Goal: Find specific page/section: Find specific page/section

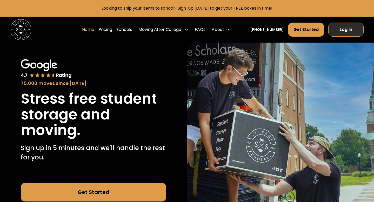
click at [351, 27] on link "Log In" at bounding box center [345, 30] width 35 height 14
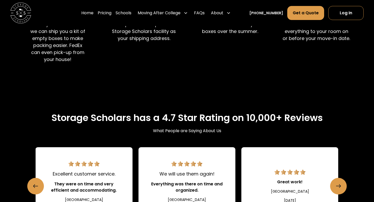
scroll to position [558, 0]
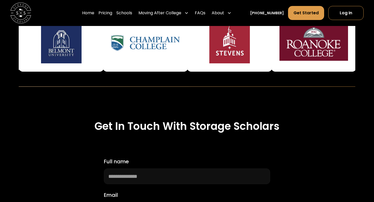
scroll to position [137, 0]
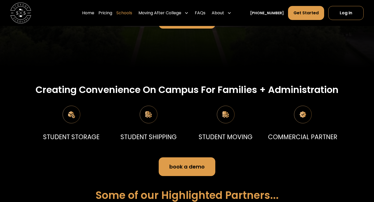
click at [132, 16] on link "Schools" at bounding box center [124, 13] width 16 height 15
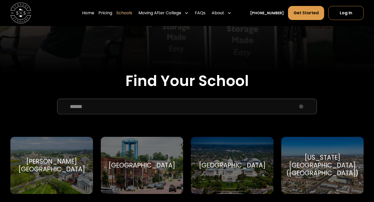
scroll to position [184, 0]
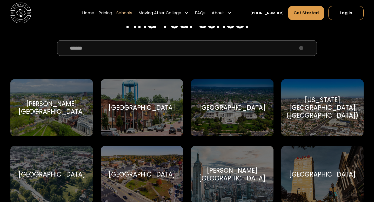
click at [136, 50] on input "School Select Form" at bounding box center [187, 48] width 260 height 16
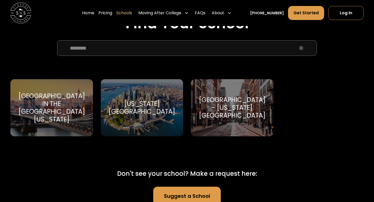
type input "********"
